Goal: Task Accomplishment & Management: Use online tool/utility

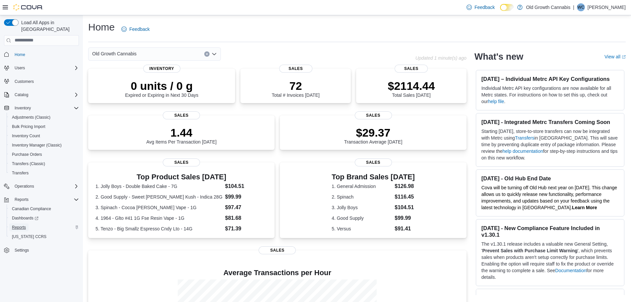
click at [22, 224] on span "Reports" at bounding box center [19, 228] width 14 height 8
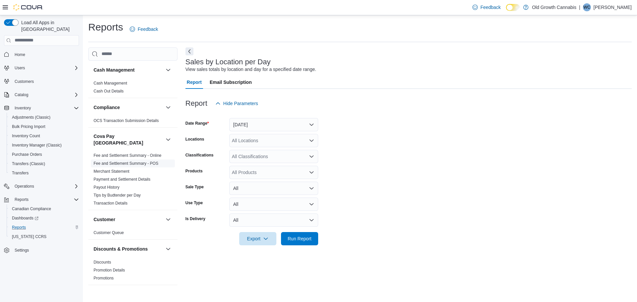
click at [124, 161] on link "Fee and Settlement Summary - POS" at bounding box center [126, 163] width 65 height 5
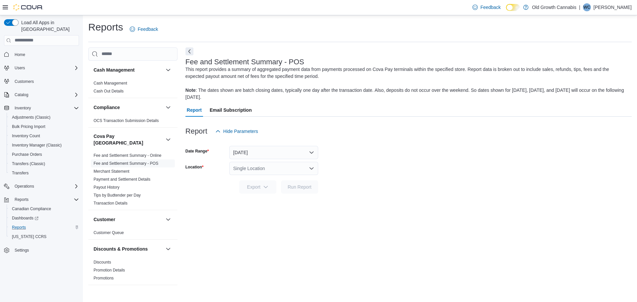
click at [256, 172] on div "Single Location" at bounding box center [273, 168] width 89 height 13
click at [257, 191] on span "[STREET_ADDRESS]" at bounding box center [274, 189] width 46 height 7
click at [253, 187] on span "Export" at bounding box center [257, 186] width 29 height 13
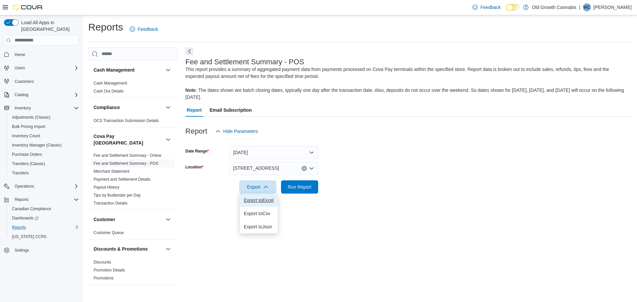
click at [254, 200] on span "Export to Excel" at bounding box center [259, 200] width 30 height 5
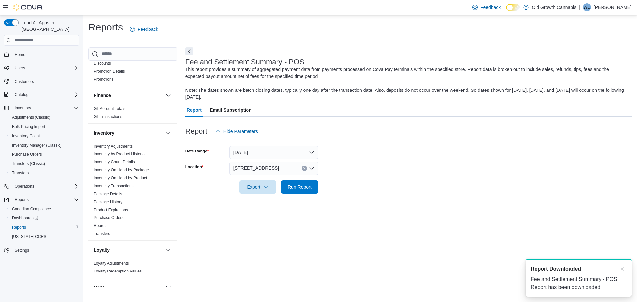
scroll to position [365, 0]
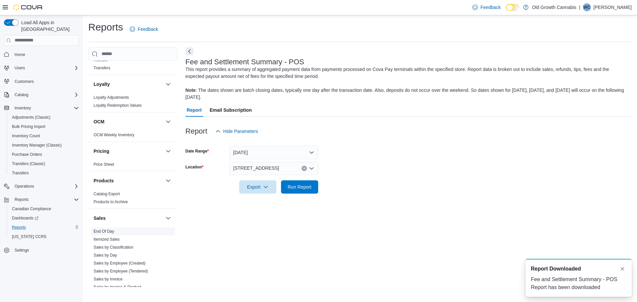
drag, startPoint x: 108, startPoint y: 225, endPoint x: 116, endPoint y: 222, distance: 8.4
click at [108, 229] on link "End Of Day" at bounding box center [104, 231] width 21 height 5
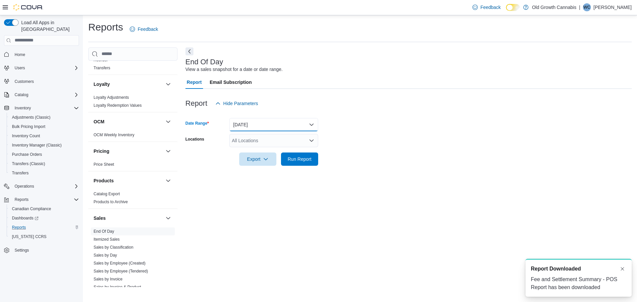
click at [245, 128] on button "[DATE]" at bounding box center [273, 124] width 89 height 13
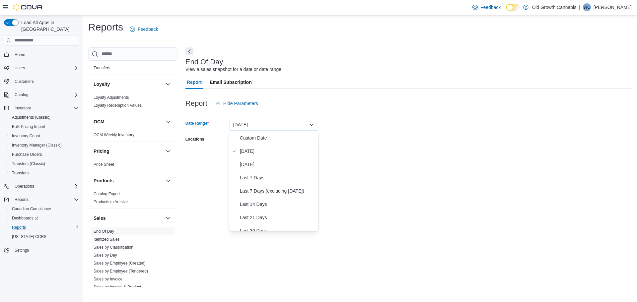
click at [305, 102] on div "Report Hide Parameters" at bounding box center [408, 103] width 446 height 13
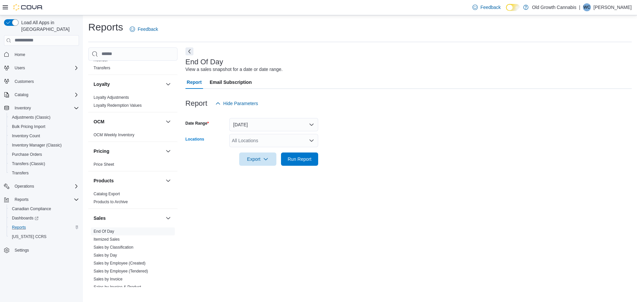
click at [251, 143] on div "All Locations" at bounding box center [273, 140] width 89 height 13
click at [248, 162] on span "[STREET_ADDRESS]" at bounding box center [266, 161] width 46 height 7
click at [251, 160] on span "Export" at bounding box center [257, 158] width 29 height 13
click at [253, 184] on span "Export to Pdf" at bounding box center [259, 185] width 30 height 5
click at [296, 160] on span "Run Report" at bounding box center [300, 159] width 24 height 7
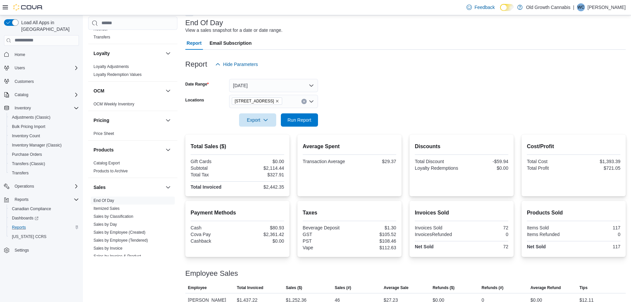
scroll to position [63, 0]
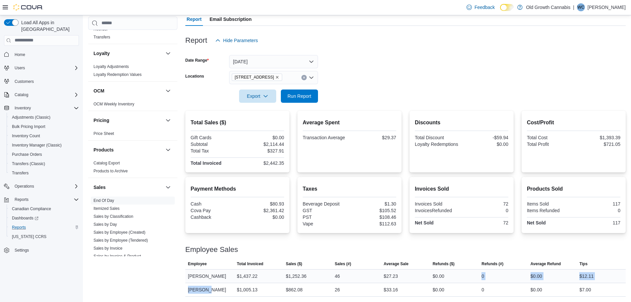
drag, startPoint x: 210, startPoint y: 288, endPoint x: 485, endPoint y: 281, distance: 274.4
click at [484, 281] on tbody "Employee Will Cummer Total Invoiced $1,437.22 Sales ($) $1,252.36 Sales (#) 46 …" at bounding box center [405, 282] width 441 height 27
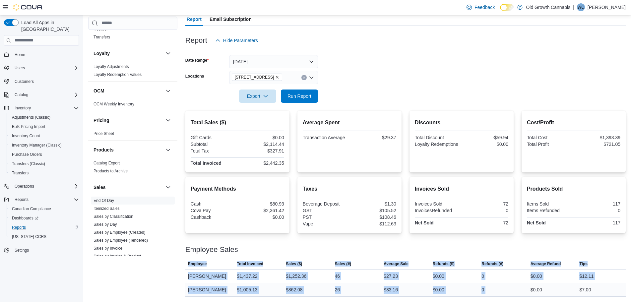
drag, startPoint x: 477, startPoint y: 299, endPoint x: 535, endPoint y: 296, distance: 57.5
click at [535, 296] on div "Reports Feedback Cash Management Cash Management Cash Out Details Compliance OC…" at bounding box center [357, 127] width 548 height 350
